Goal: Transaction & Acquisition: Book appointment/travel/reservation

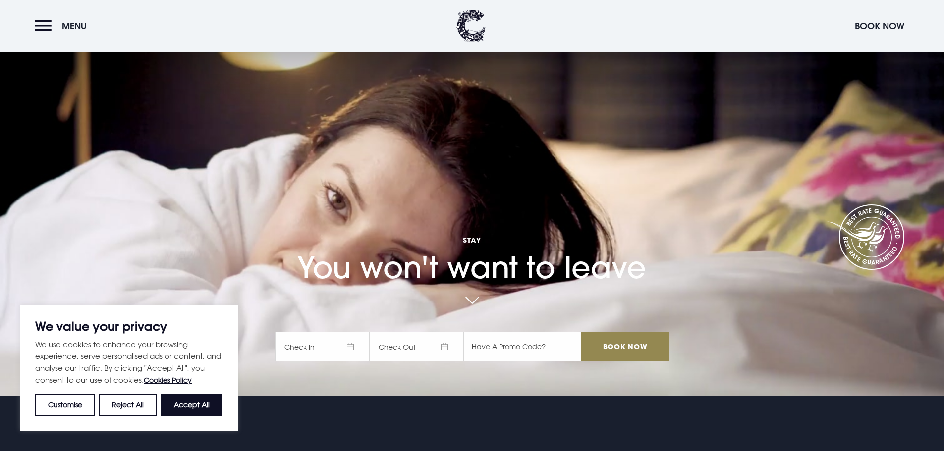
scroll to position [50, 0]
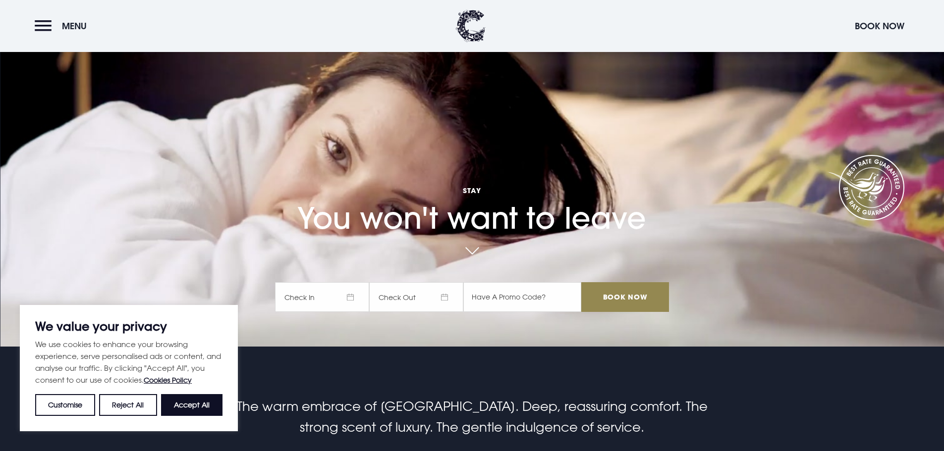
drag, startPoint x: 327, startPoint y: 304, endPoint x: 339, endPoint y: 302, distance: 11.6
click at [327, 303] on span "Check In" at bounding box center [322, 297] width 94 height 30
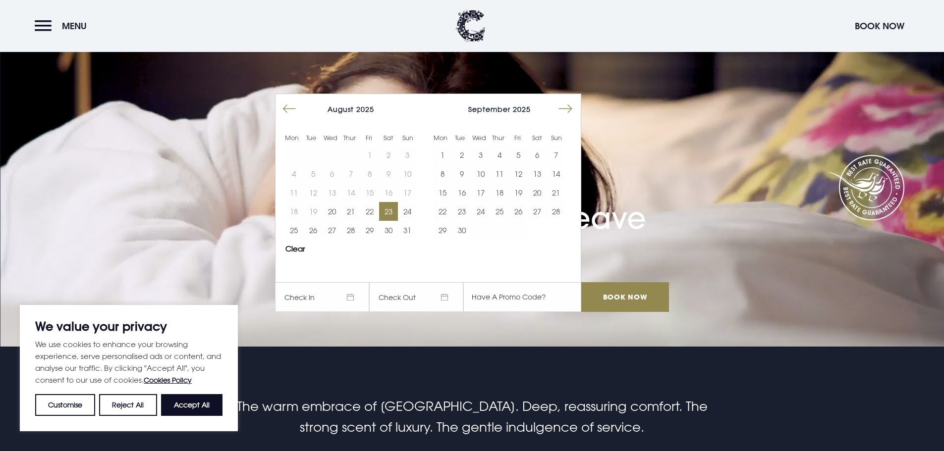
click at [386, 210] on button "23" at bounding box center [388, 211] width 19 height 19
click at [411, 212] on button "24" at bounding box center [407, 211] width 19 height 19
click at [630, 304] on input "Book Now" at bounding box center [624, 297] width 87 height 30
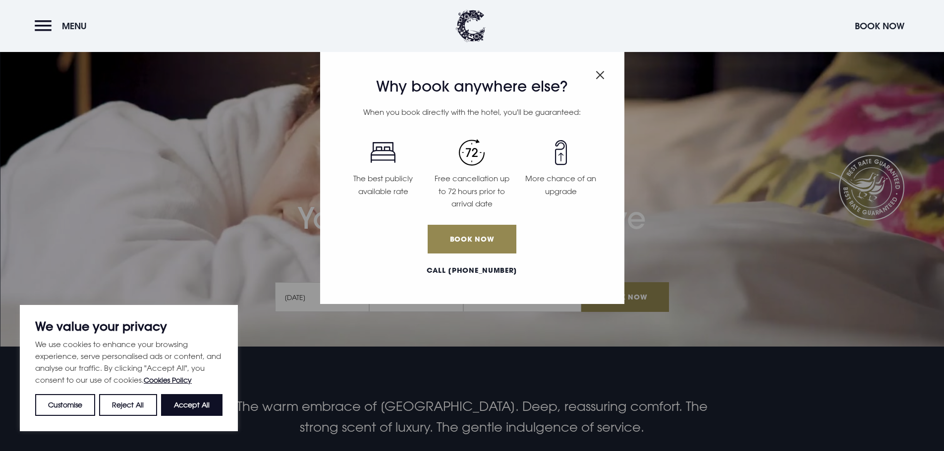
click at [601, 73] on img "Close modal" at bounding box center [599, 75] width 9 height 8
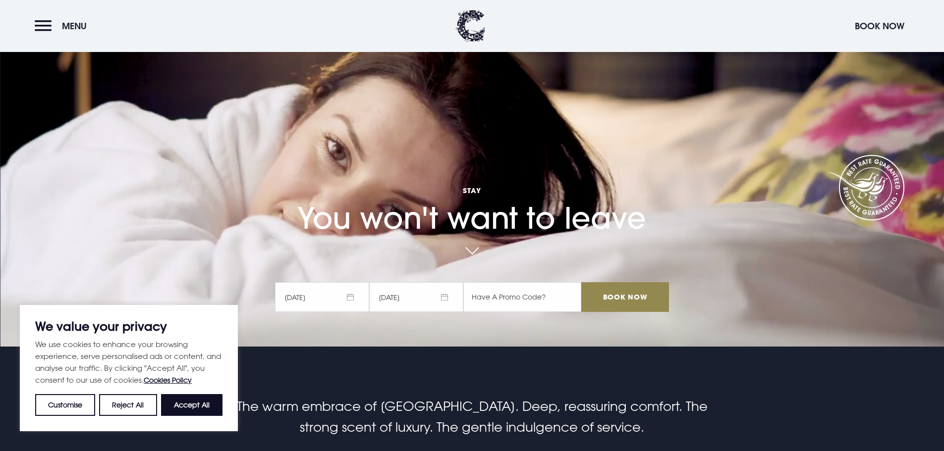
click at [199, 399] on button "Accept All" at bounding box center [191, 405] width 61 height 22
checkbox input "true"
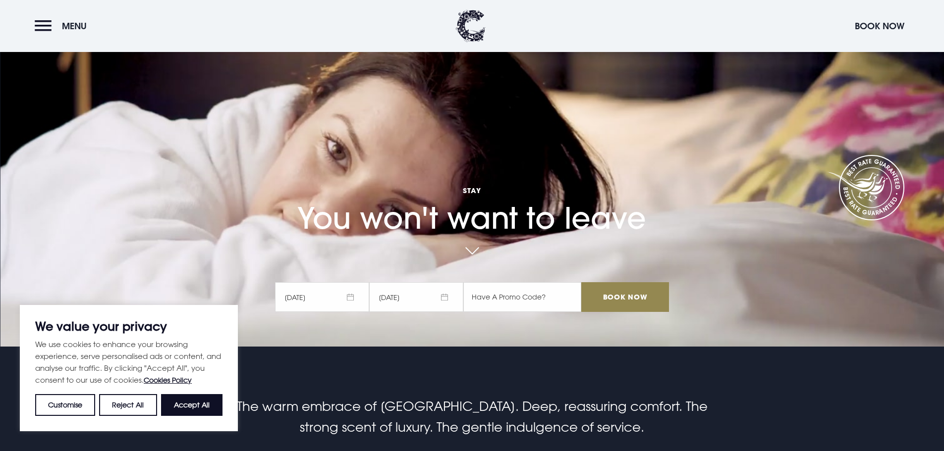
checkbox input "true"
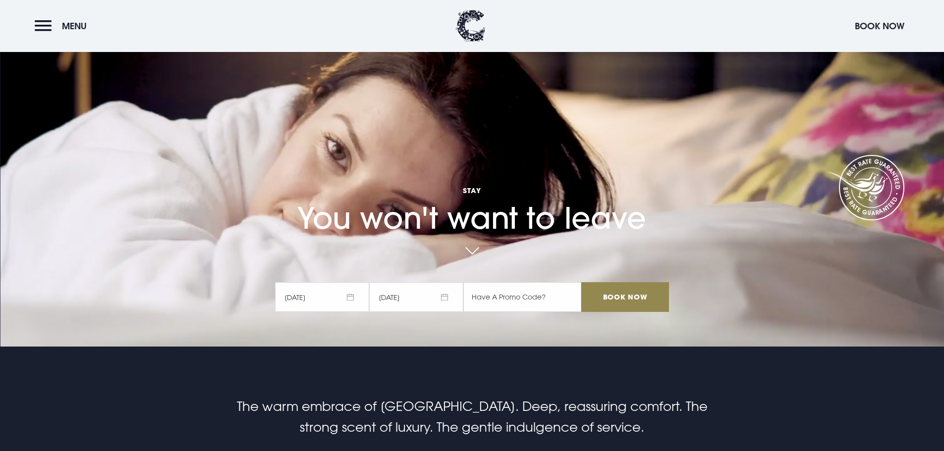
scroll to position [0, 0]
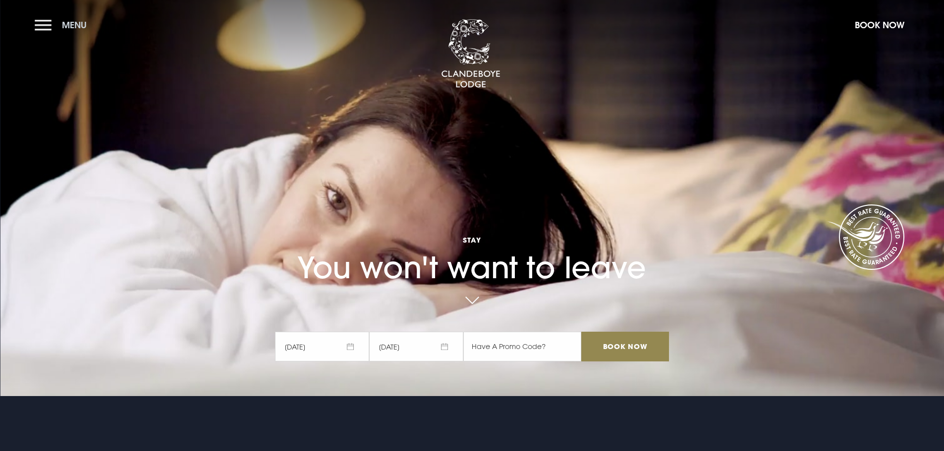
click at [43, 29] on button "Menu" at bounding box center [63, 24] width 57 height 21
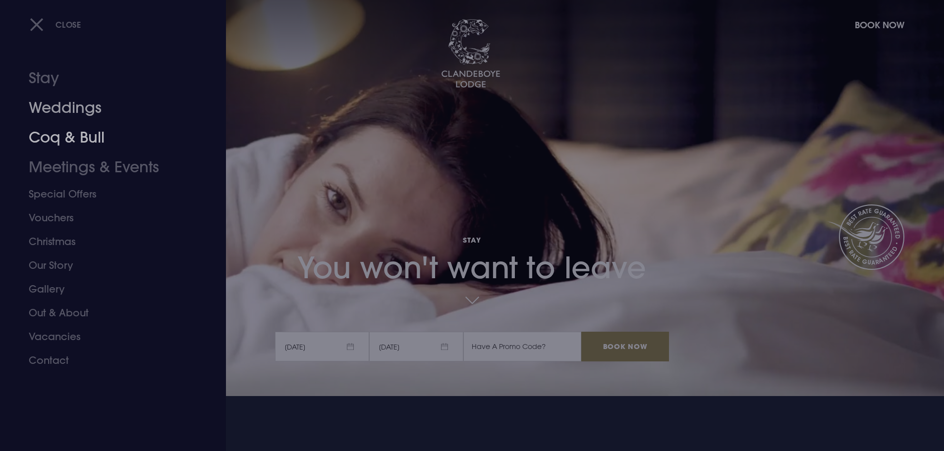
click at [66, 135] on link "Coq & Bull" at bounding box center [107, 138] width 157 height 30
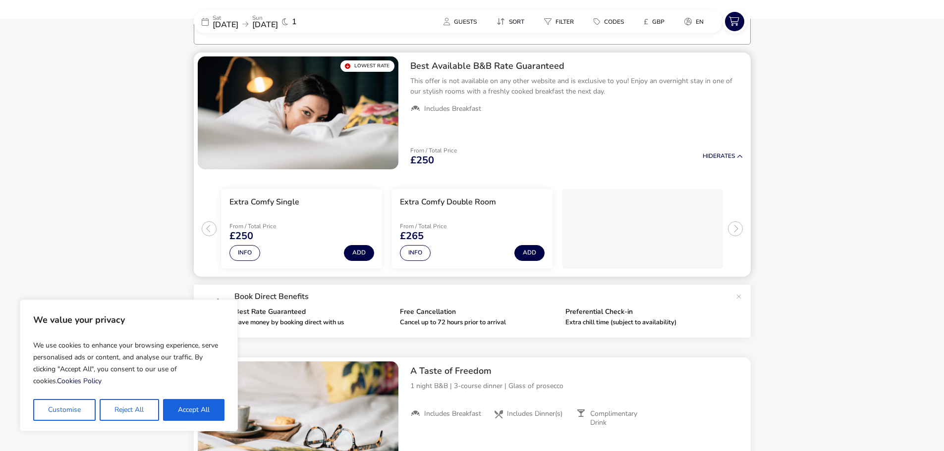
scroll to position [79, 0]
click at [205, 407] on button "Accept All" at bounding box center [193, 410] width 61 height 22
checkbox input "true"
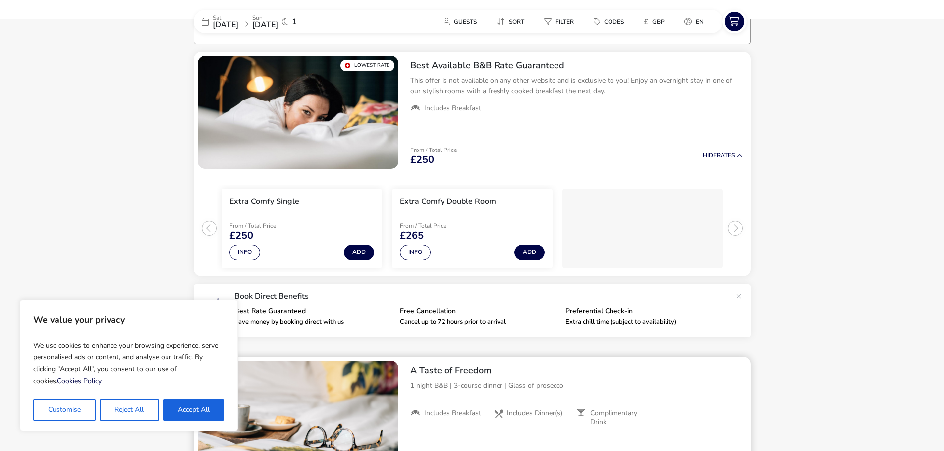
checkbox input "true"
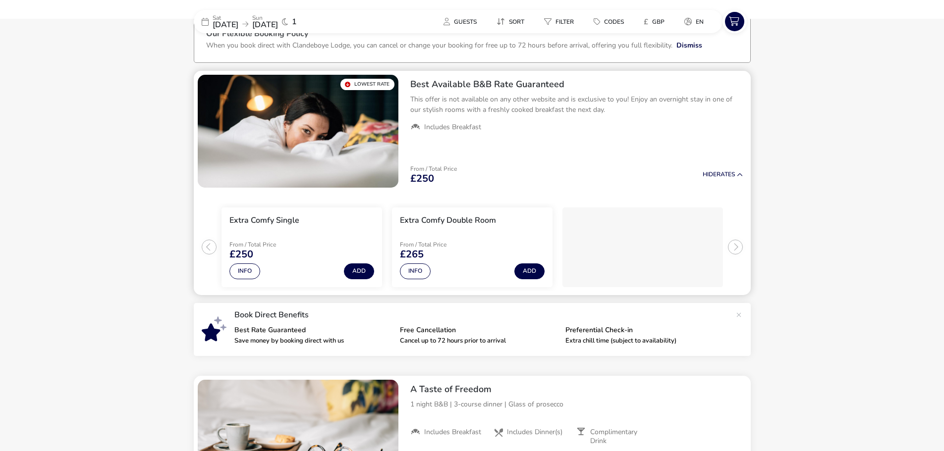
scroll to position [0, 0]
